Goal: Task Accomplishment & Management: Use online tool/utility

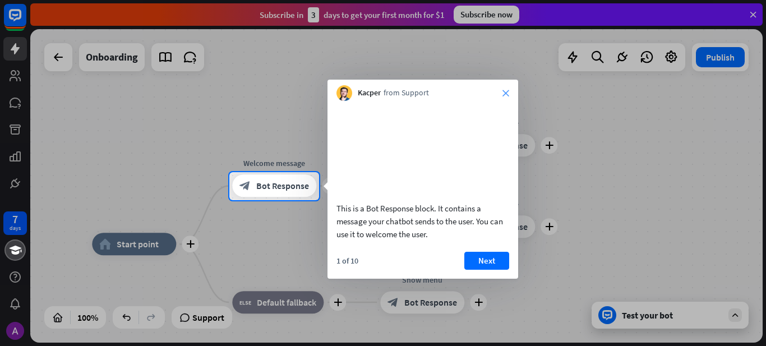
click at [508, 90] on icon "close" at bounding box center [506, 93] width 7 height 7
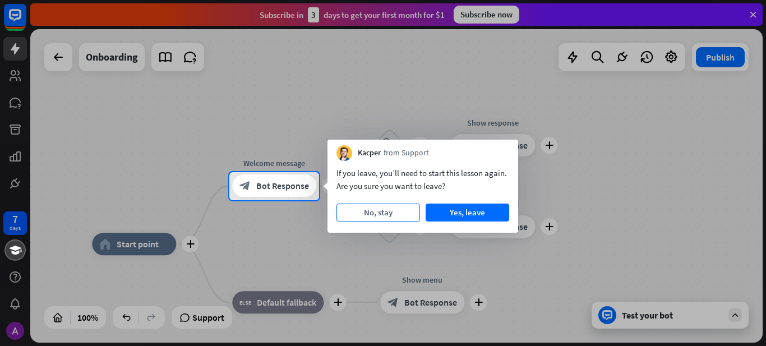
click at [390, 212] on button "No, stay" at bounding box center [379, 213] width 84 height 18
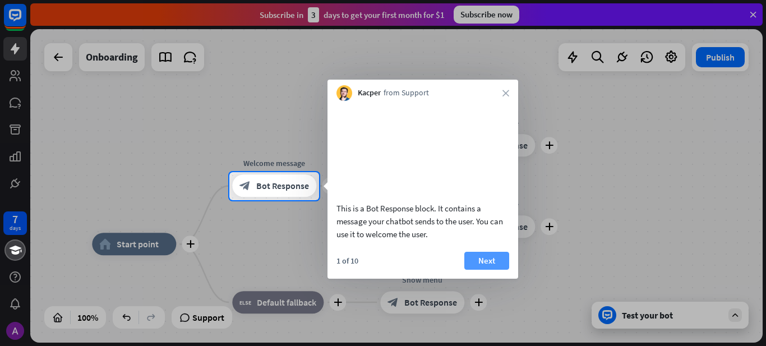
click at [478, 270] on button "Next" at bounding box center [487, 261] width 45 height 18
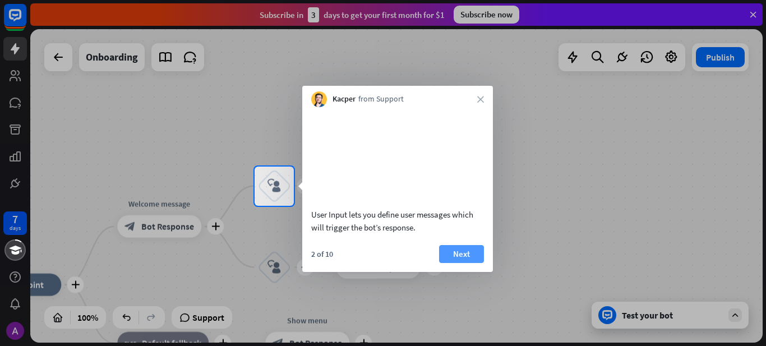
click at [466, 263] on button "Next" at bounding box center [461, 254] width 45 height 18
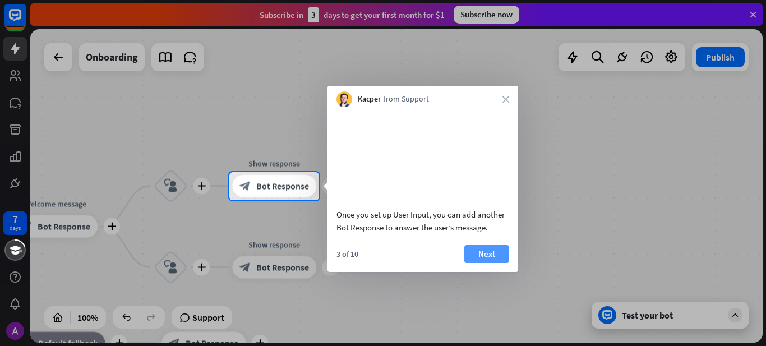
click at [485, 263] on button "Next" at bounding box center [487, 254] width 45 height 18
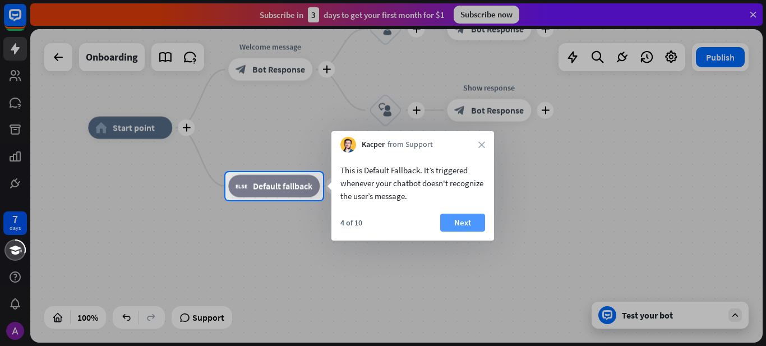
click at [464, 228] on button "Next" at bounding box center [462, 223] width 45 height 18
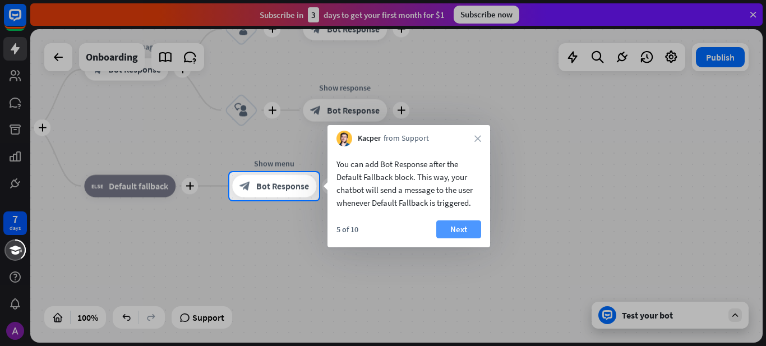
click at [466, 226] on button "Next" at bounding box center [458, 229] width 45 height 18
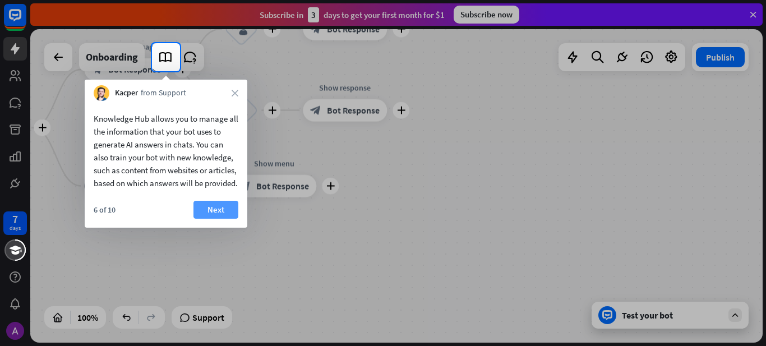
click at [224, 219] on button "Next" at bounding box center [216, 210] width 45 height 18
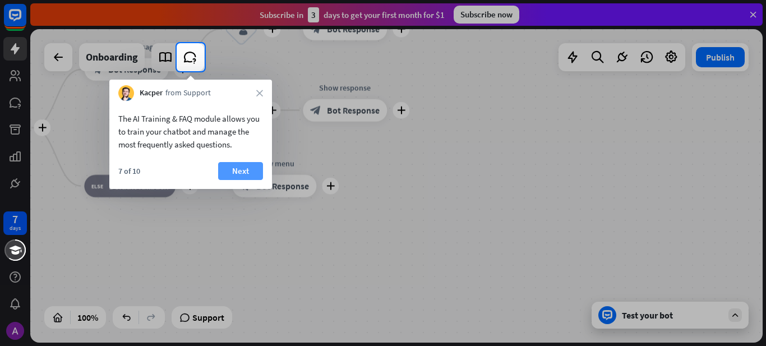
click at [245, 177] on button "Next" at bounding box center [240, 171] width 45 height 18
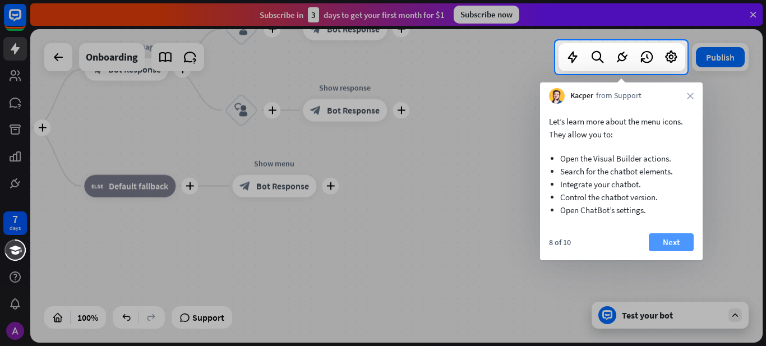
click at [674, 238] on button "Next" at bounding box center [671, 242] width 45 height 18
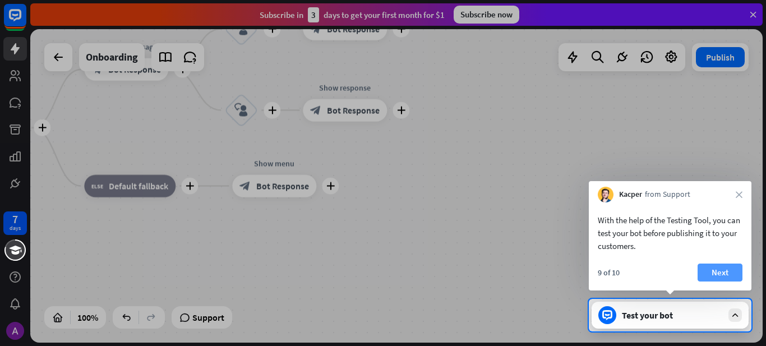
click at [717, 268] on button "Next" at bounding box center [720, 273] width 45 height 18
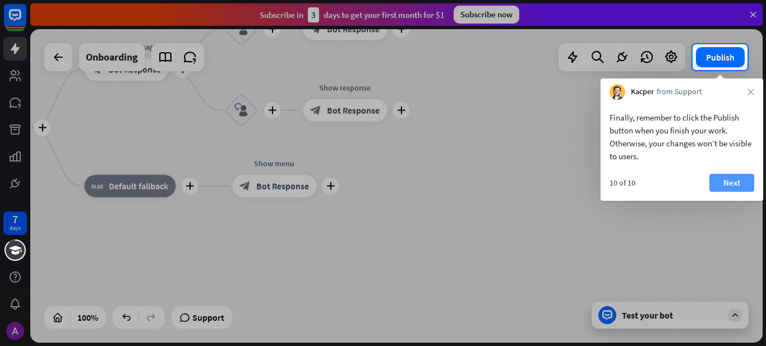
click at [744, 186] on button "Next" at bounding box center [732, 183] width 45 height 18
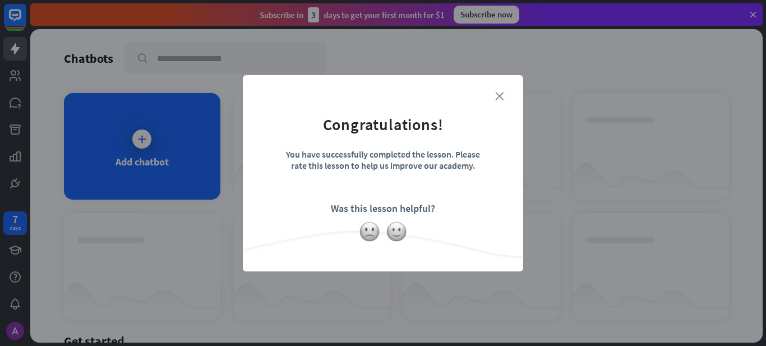
click at [502, 98] on icon "close" at bounding box center [499, 96] width 8 height 8
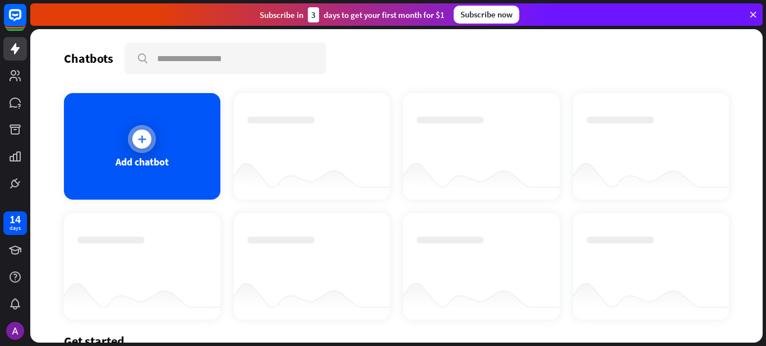
click at [151, 150] on div "Add chatbot" at bounding box center [142, 146] width 157 height 107
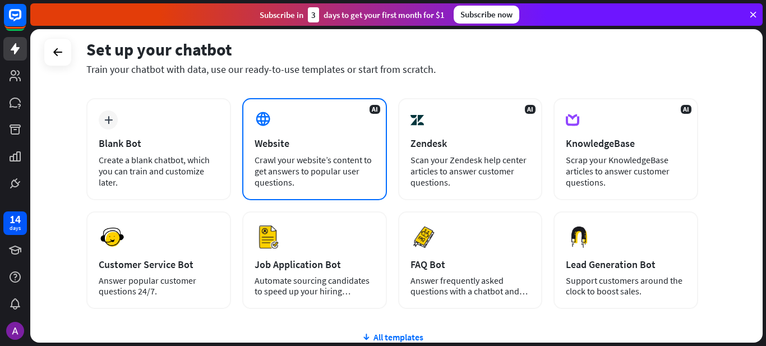
scroll to position [56, 0]
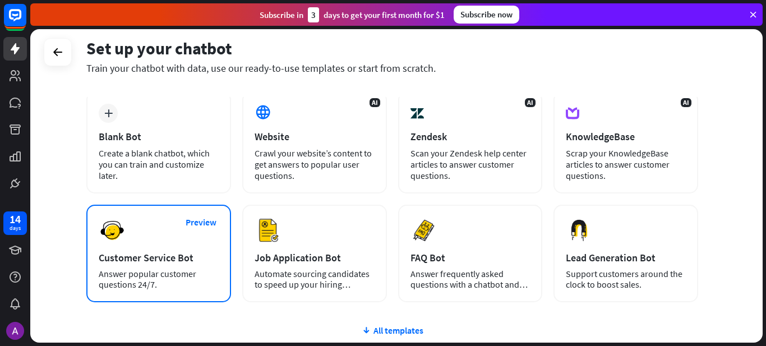
click at [158, 280] on div "Answer popular customer questions 24/7." at bounding box center [159, 279] width 120 height 21
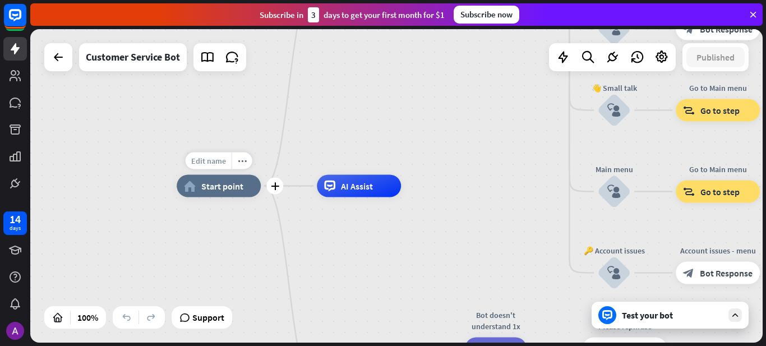
click at [215, 164] on span "Edit name" at bounding box center [208, 161] width 35 height 10
type input "******"
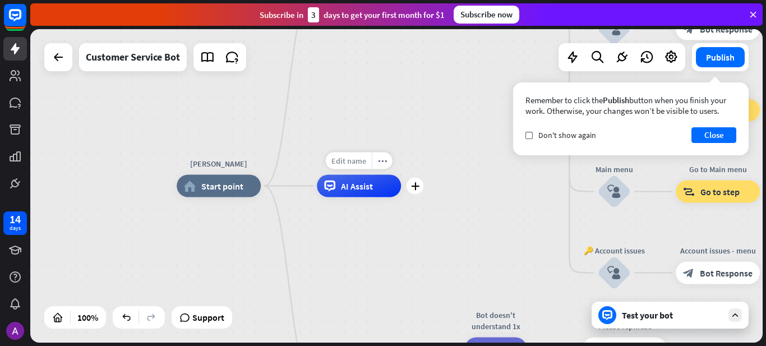
click at [357, 160] on span "Edit name" at bounding box center [349, 161] width 35 height 10
type input "*****"
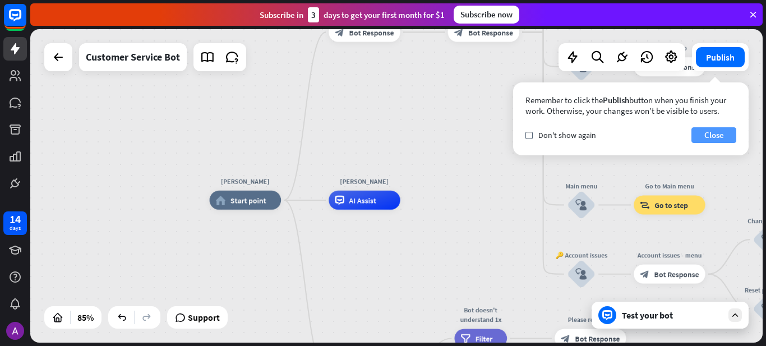
click at [718, 140] on button "Close" at bounding box center [714, 135] width 45 height 16
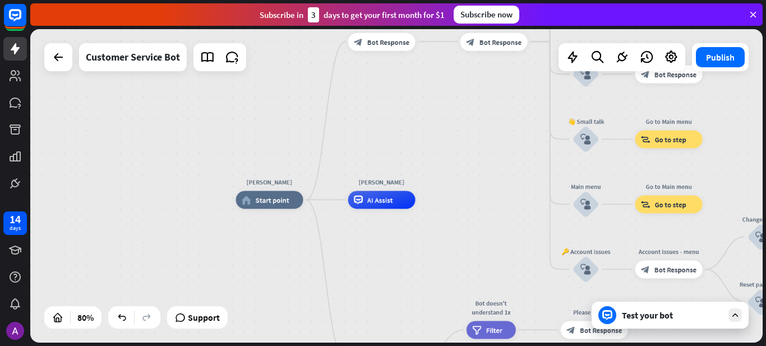
click at [658, 320] on div "Test your bot" at bounding box center [672, 315] width 101 height 11
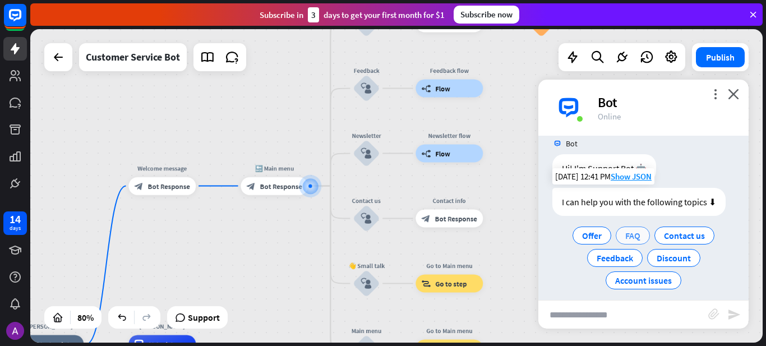
scroll to position [22, 0]
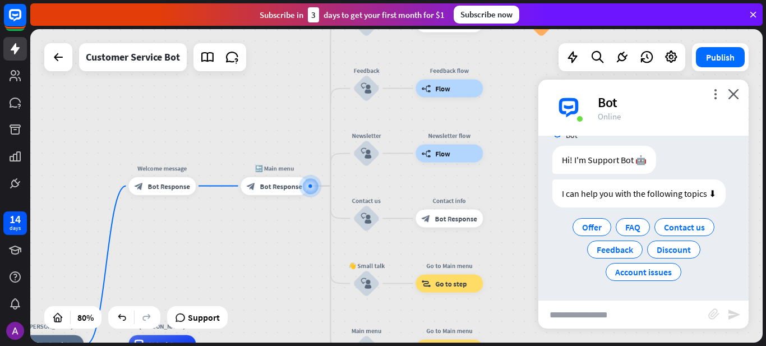
click at [595, 318] on input "text" at bounding box center [624, 315] width 170 height 28
click at [591, 235] on div "Offer" at bounding box center [592, 227] width 39 height 18
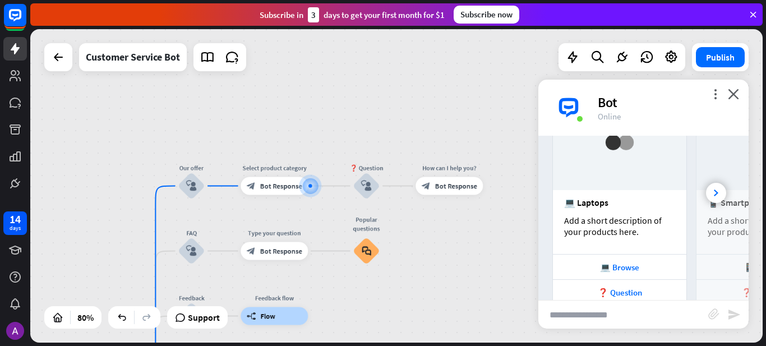
scroll to position [265, 0]
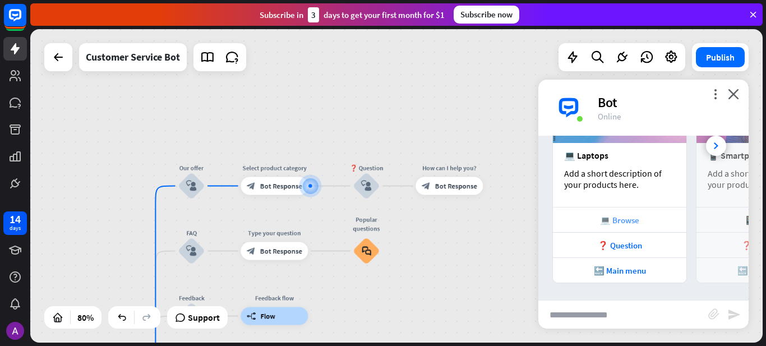
click at [612, 218] on div "💻 Browse" at bounding box center [620, 220] width 122 height 11
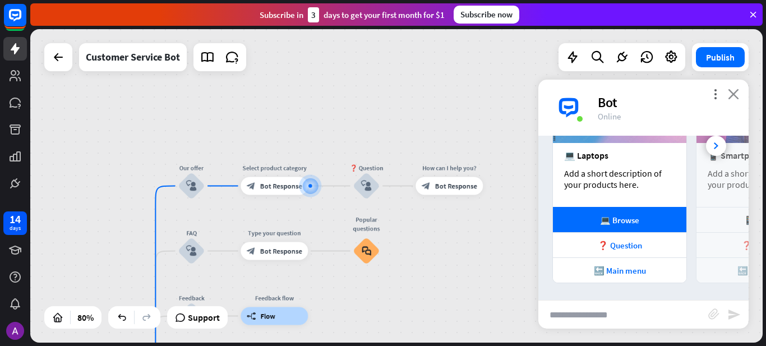
click at [734, 90] on icon "close" at bounding box center [733, 94] width 11 height 11
